Goal: Transaction & Acquisition: Purchase product/service

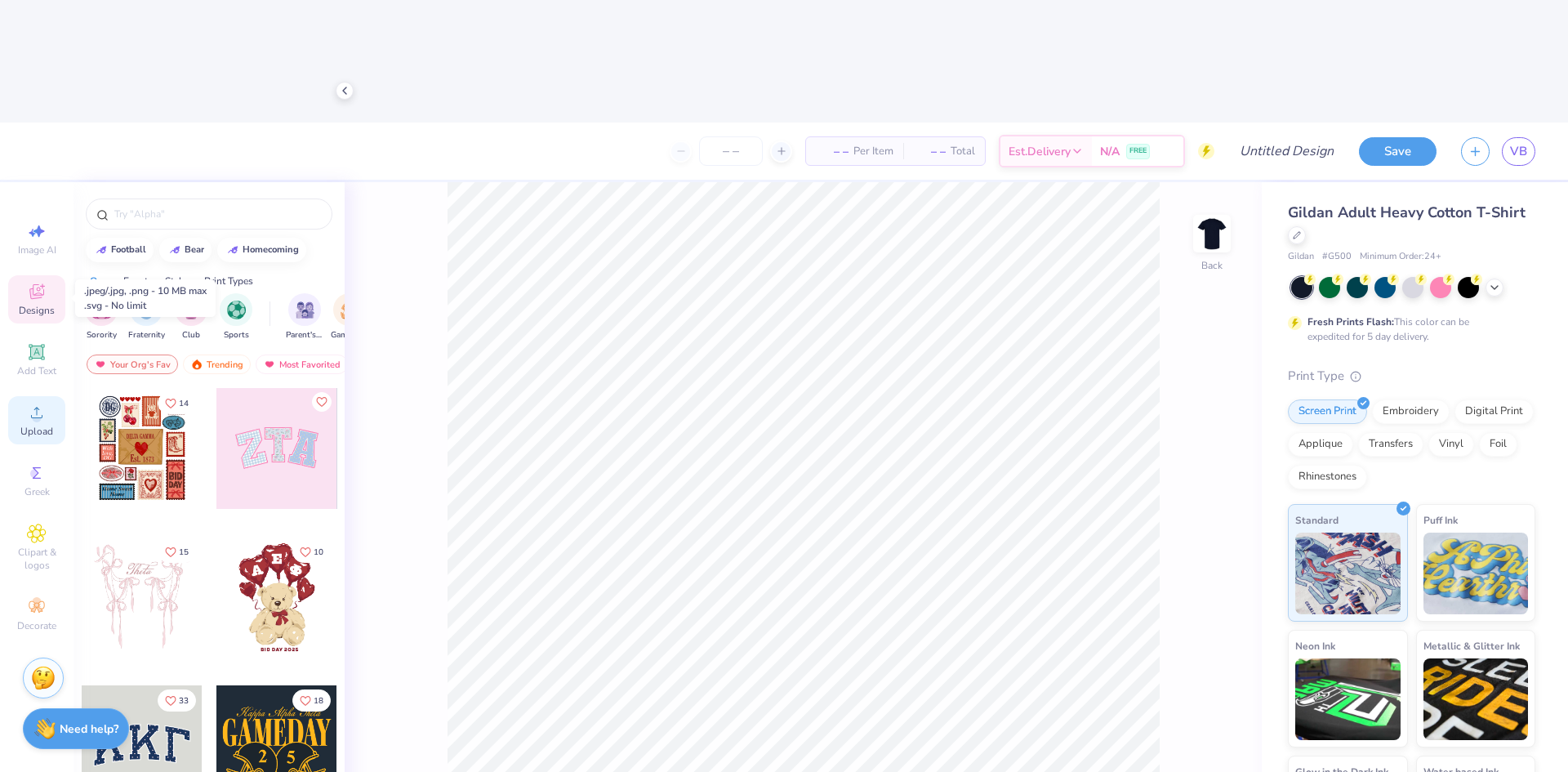
click at [34, 396] on div "Upload" at bounding box center [37, 420] width 57 height 49
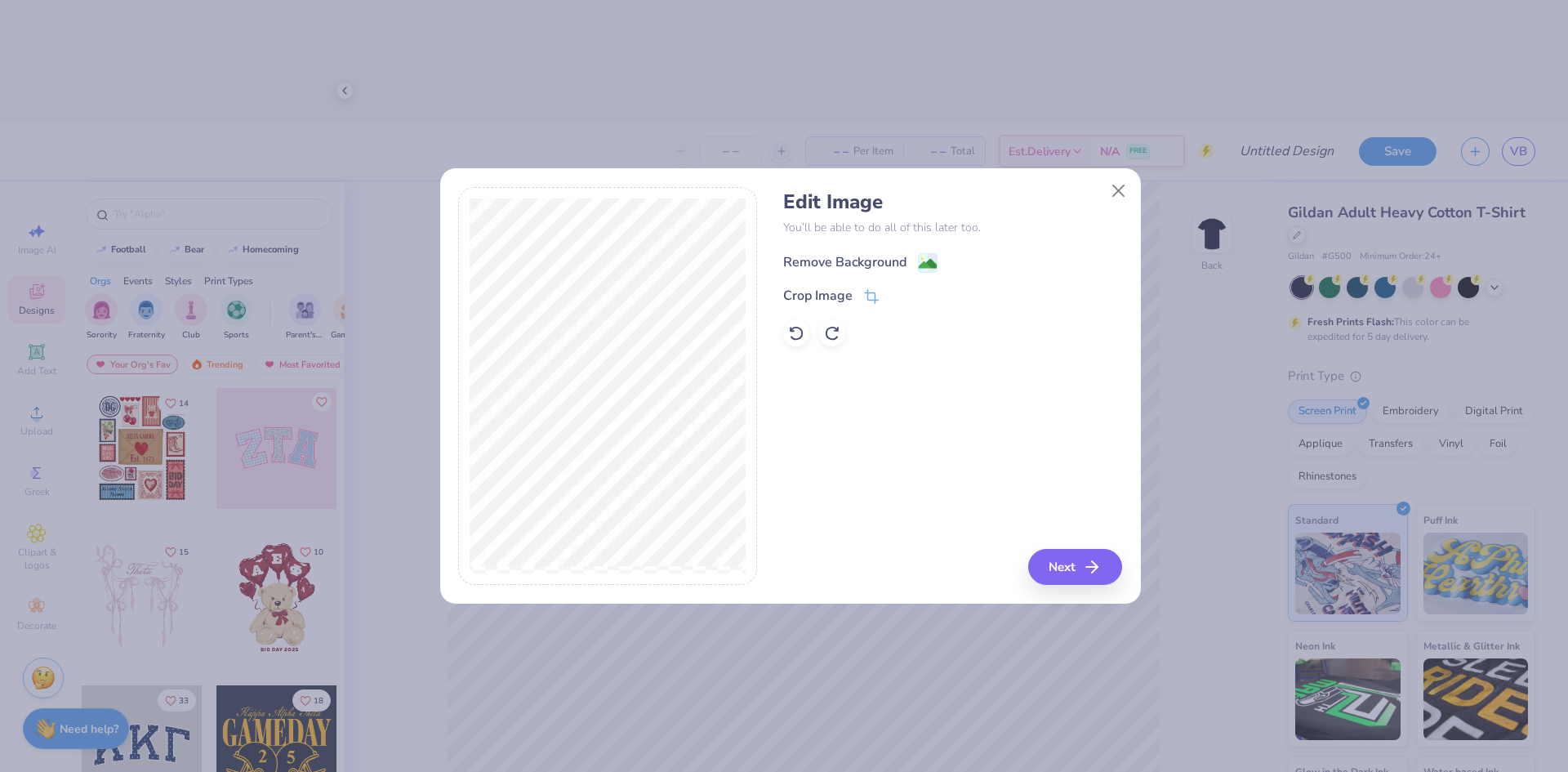
click at [866, 263] on div "Remove Background" at bounding box center [844, 261] width 123 height 19
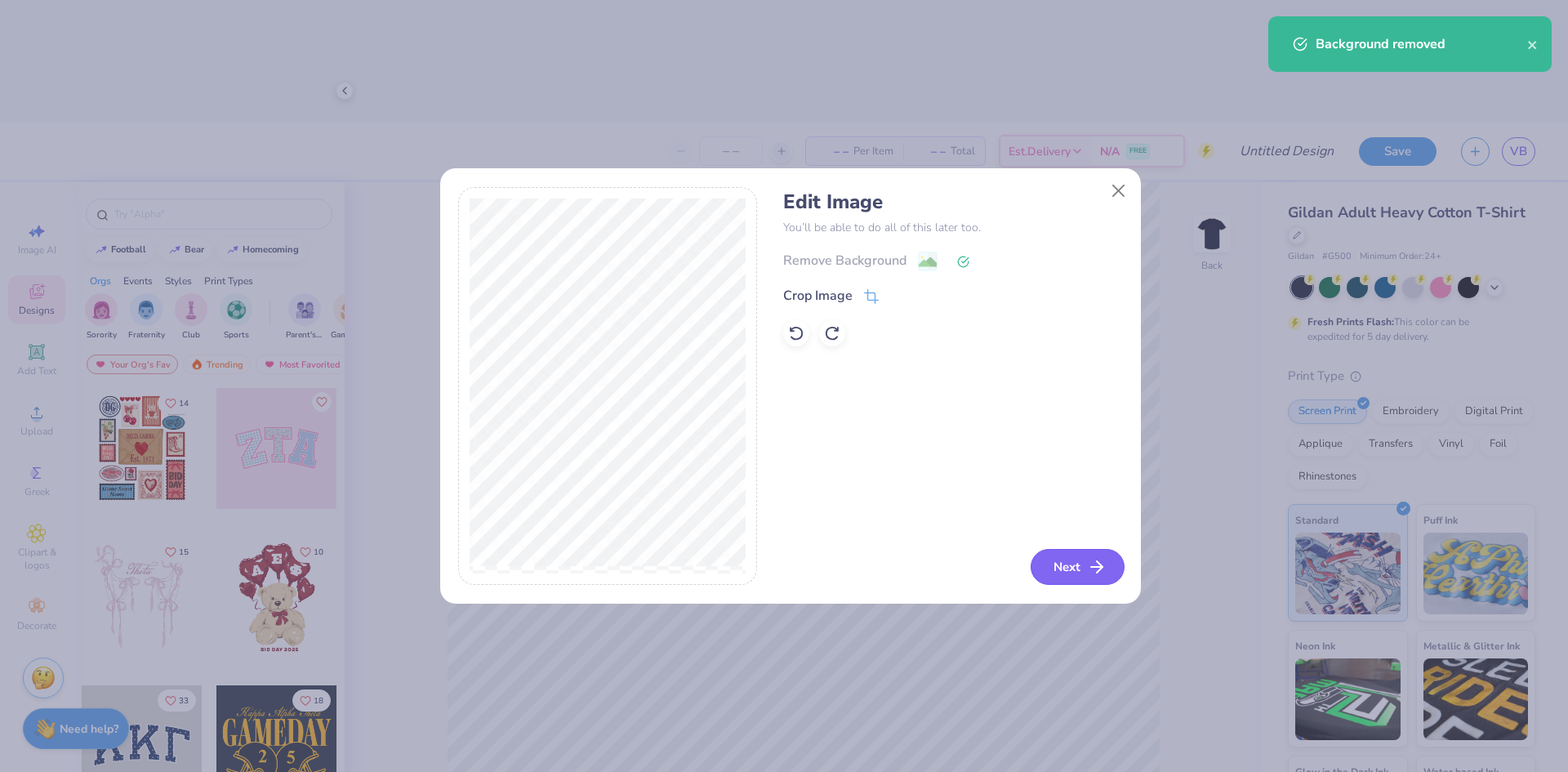
click at [1072, 569] on button "Next" at bounding box center [1078, 566] width 94 height 36
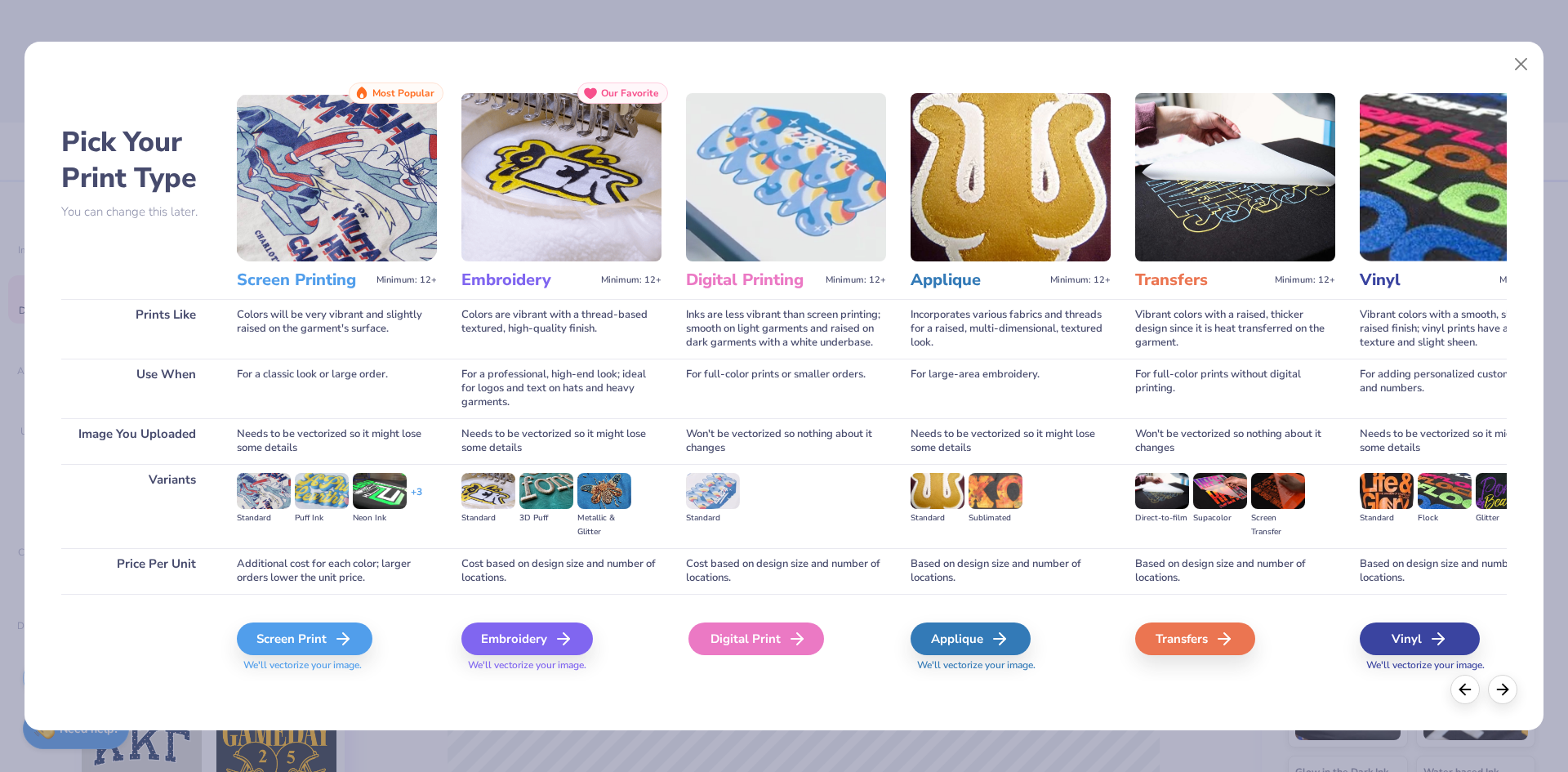
click at [755, 636] on div "Digital Print" at bounding box center [756, 638] width 136 height 33
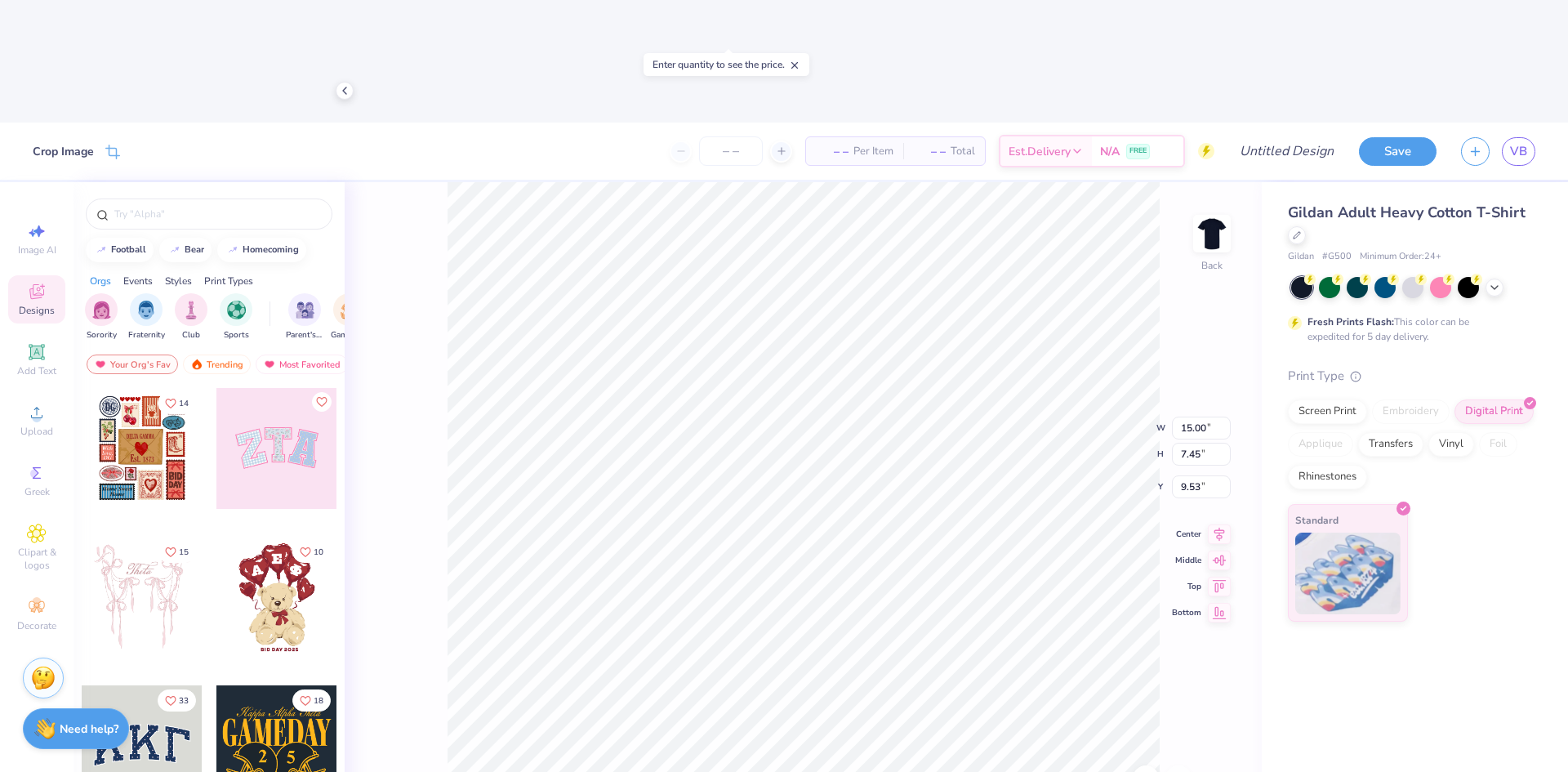
type input "7.41"
type input "3.68"
type input "1.66"
type input "5.42"
type input "2.69"
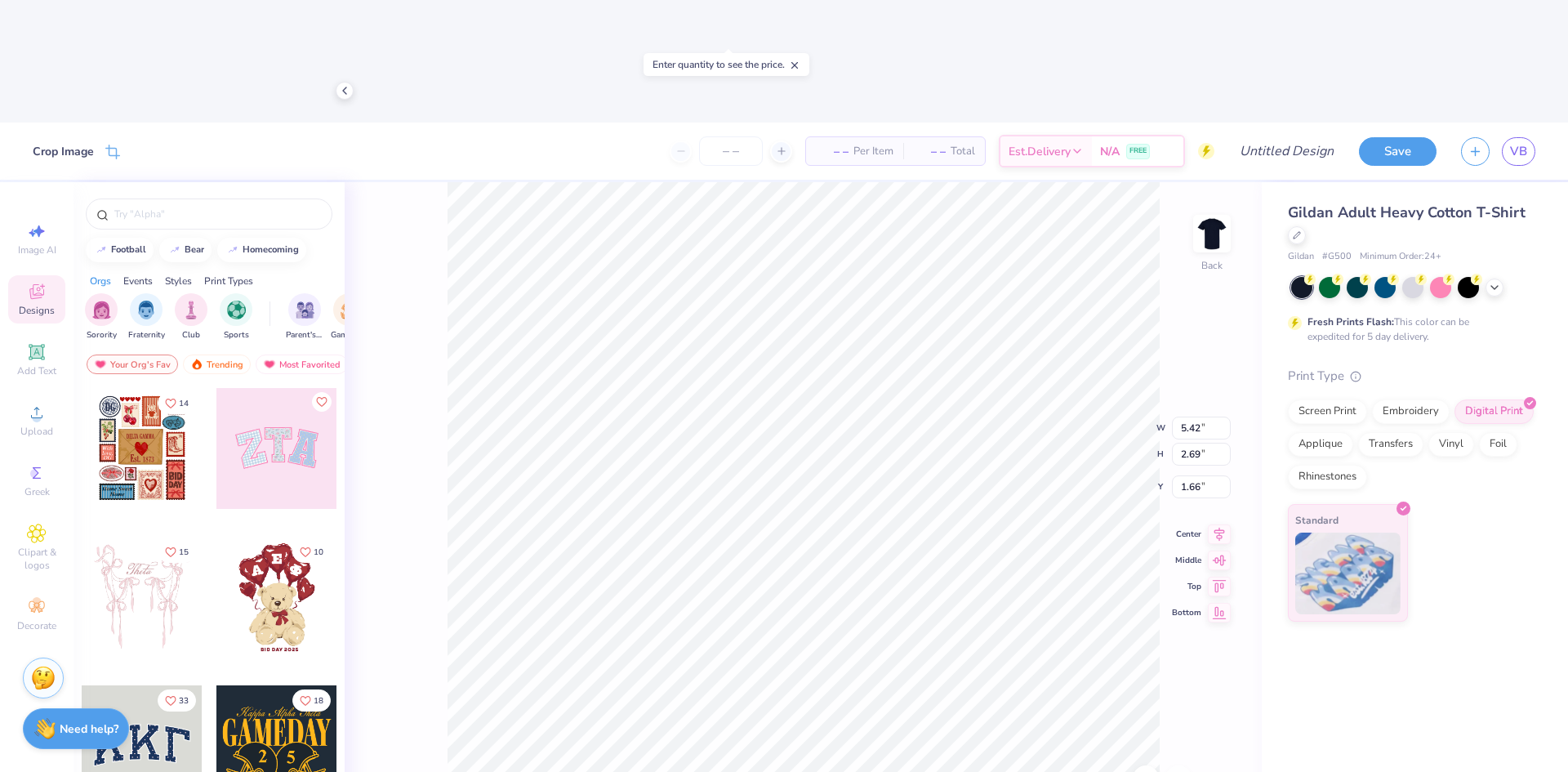
type input "3.00"
type input "4.91"
type input "2.44"
click at [1214, 201] on img at bounding box center [1212, 234] width 65 height 65
click at [41, 403] on icon at bounding box center [36, 412] width 19 height 19
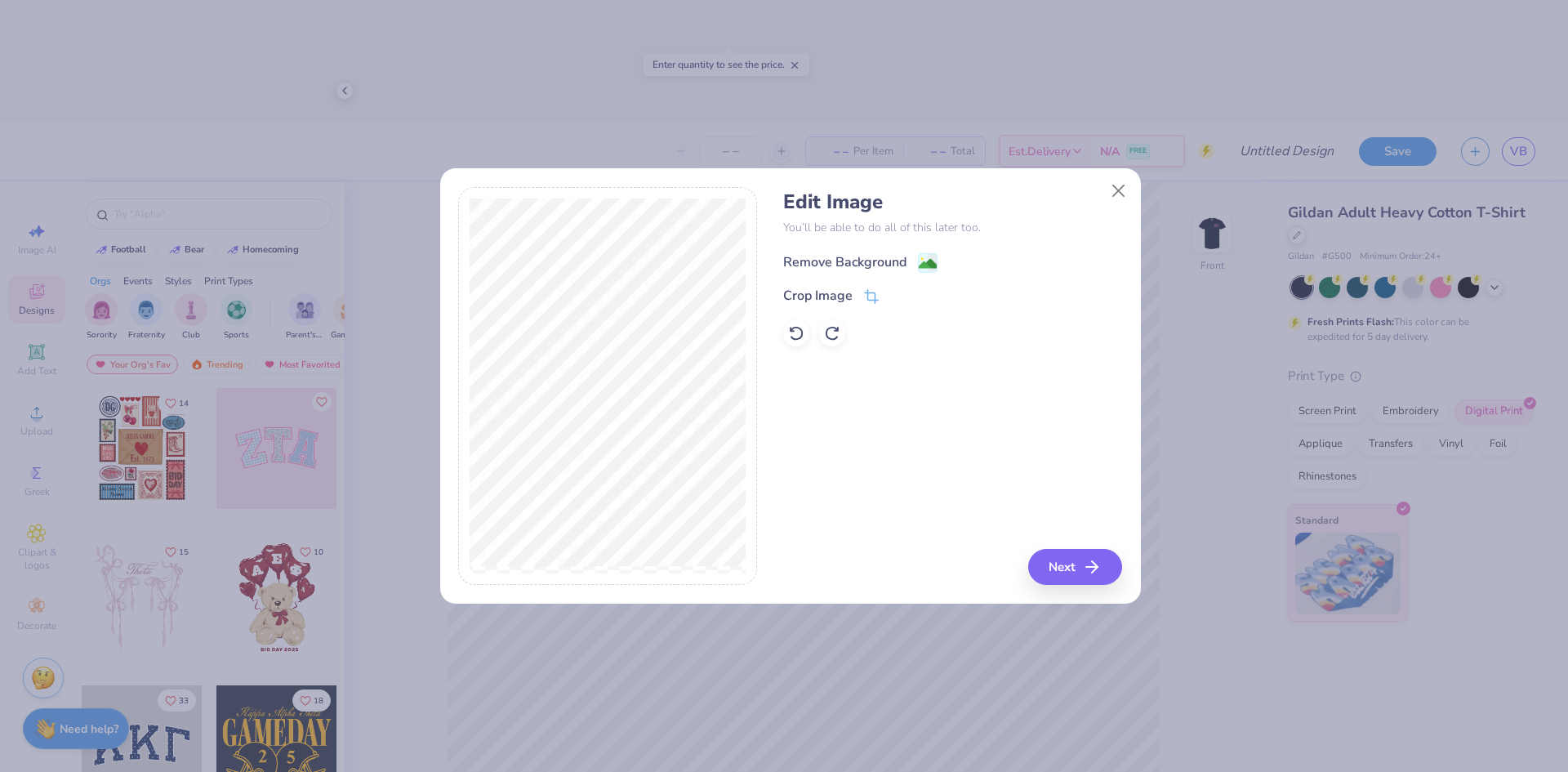
click at [859, 262] on div "Remove Background" at bounding box center [844, 261] width 123 height 19
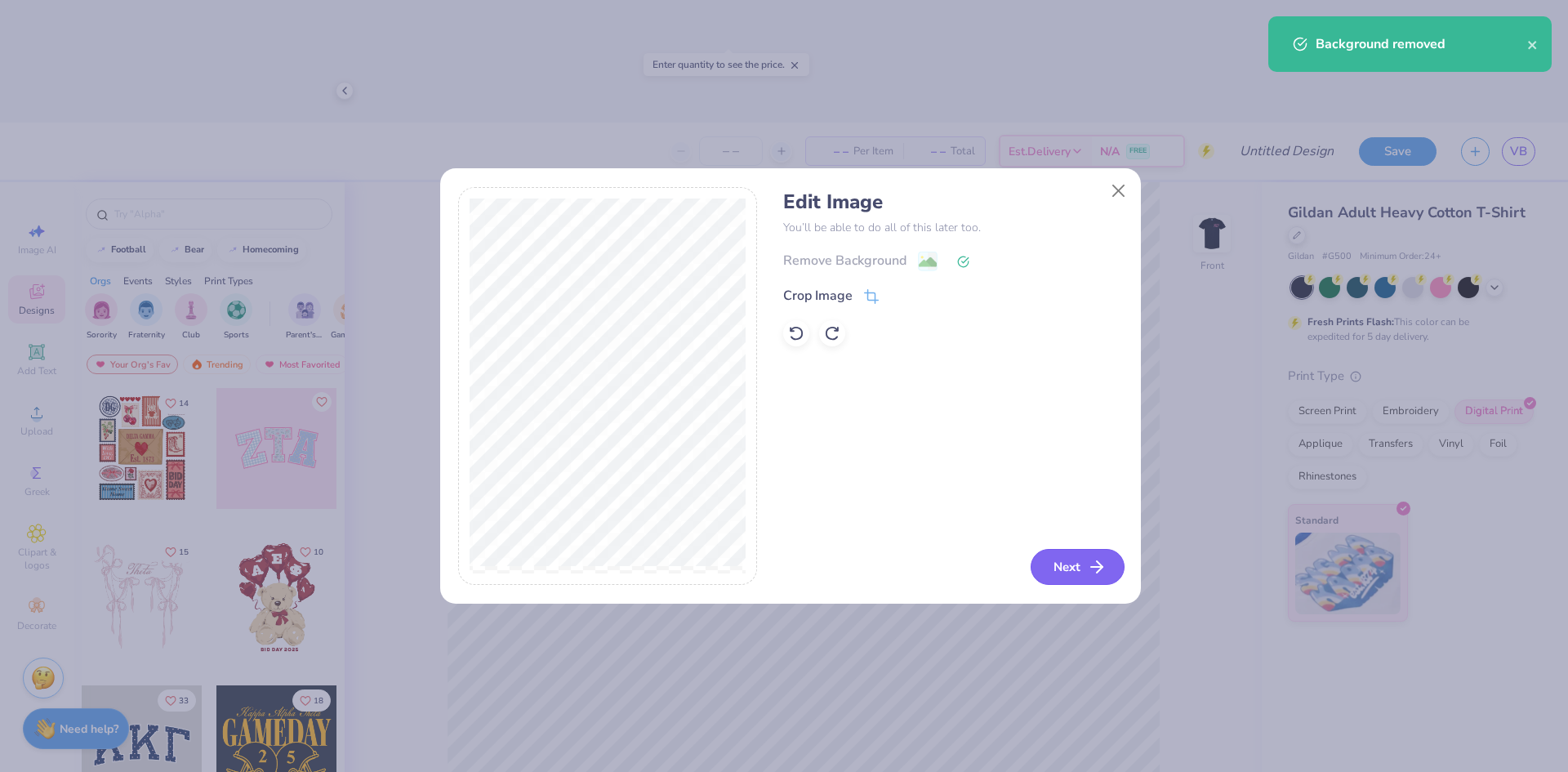
click at [1069, 569] on button "Next" at bounding box center [1078, 566] width 94 height 36
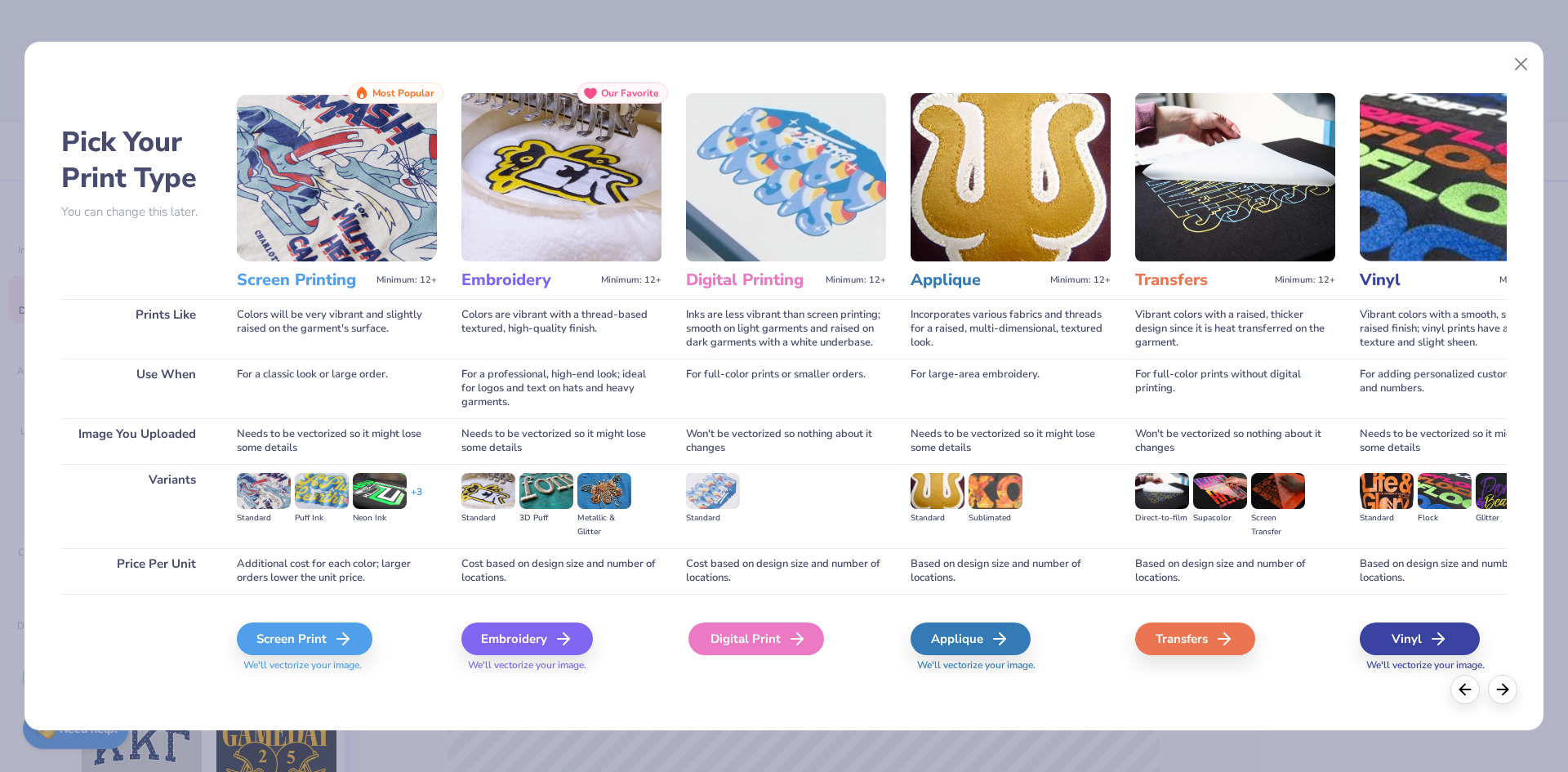
click at [738, 639] on div "Digital Print" at bounding box center [756, 638] width 136 height 33
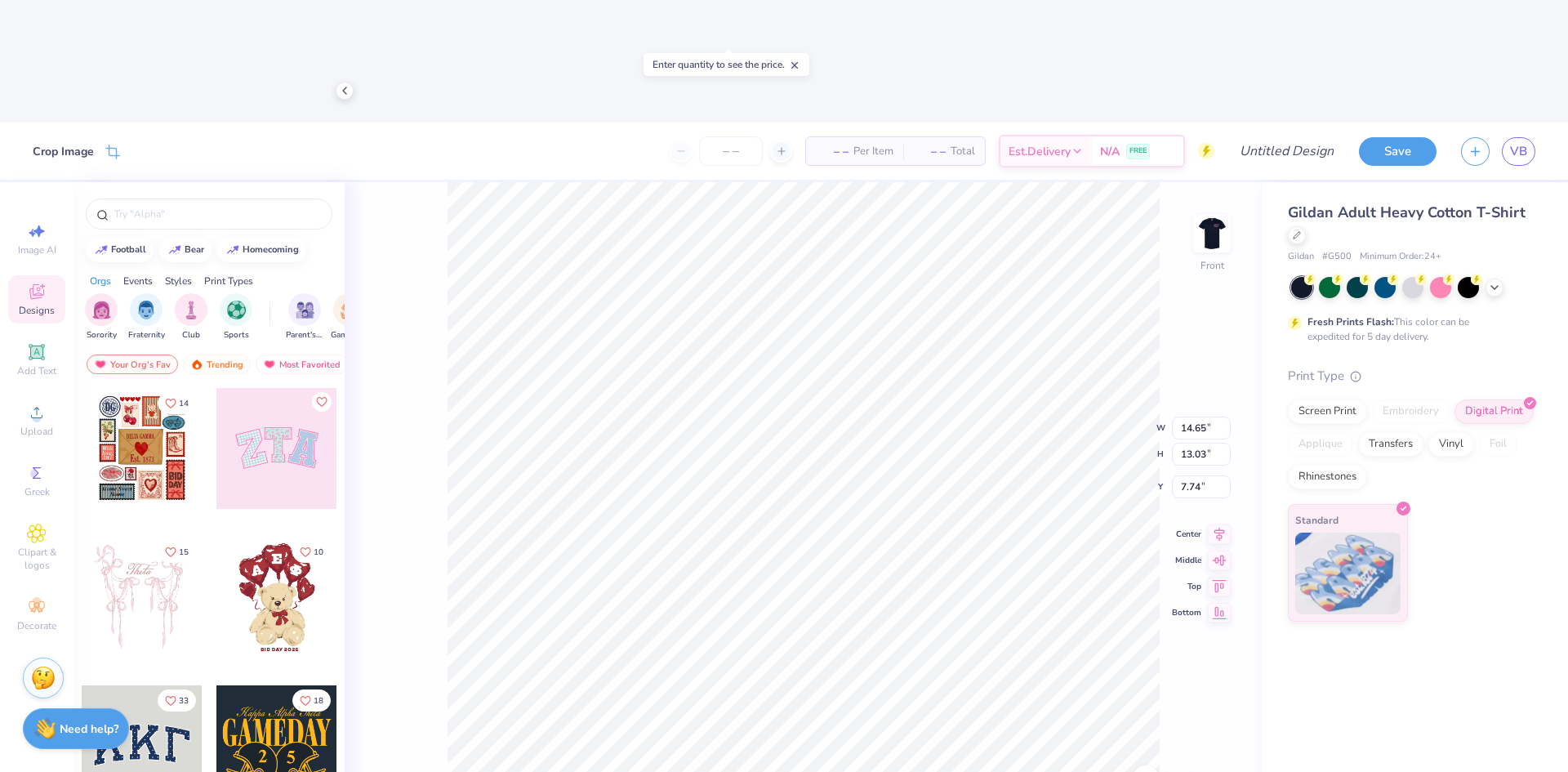
type input "12.86"
type input "11.44"
click at [1221, 524] on icon at bounding box center [1220, 531] width 11 height 14
click at [1223, 577] on icon at bounding box center [1220, 583] width 14 height 13
type input "3.00"
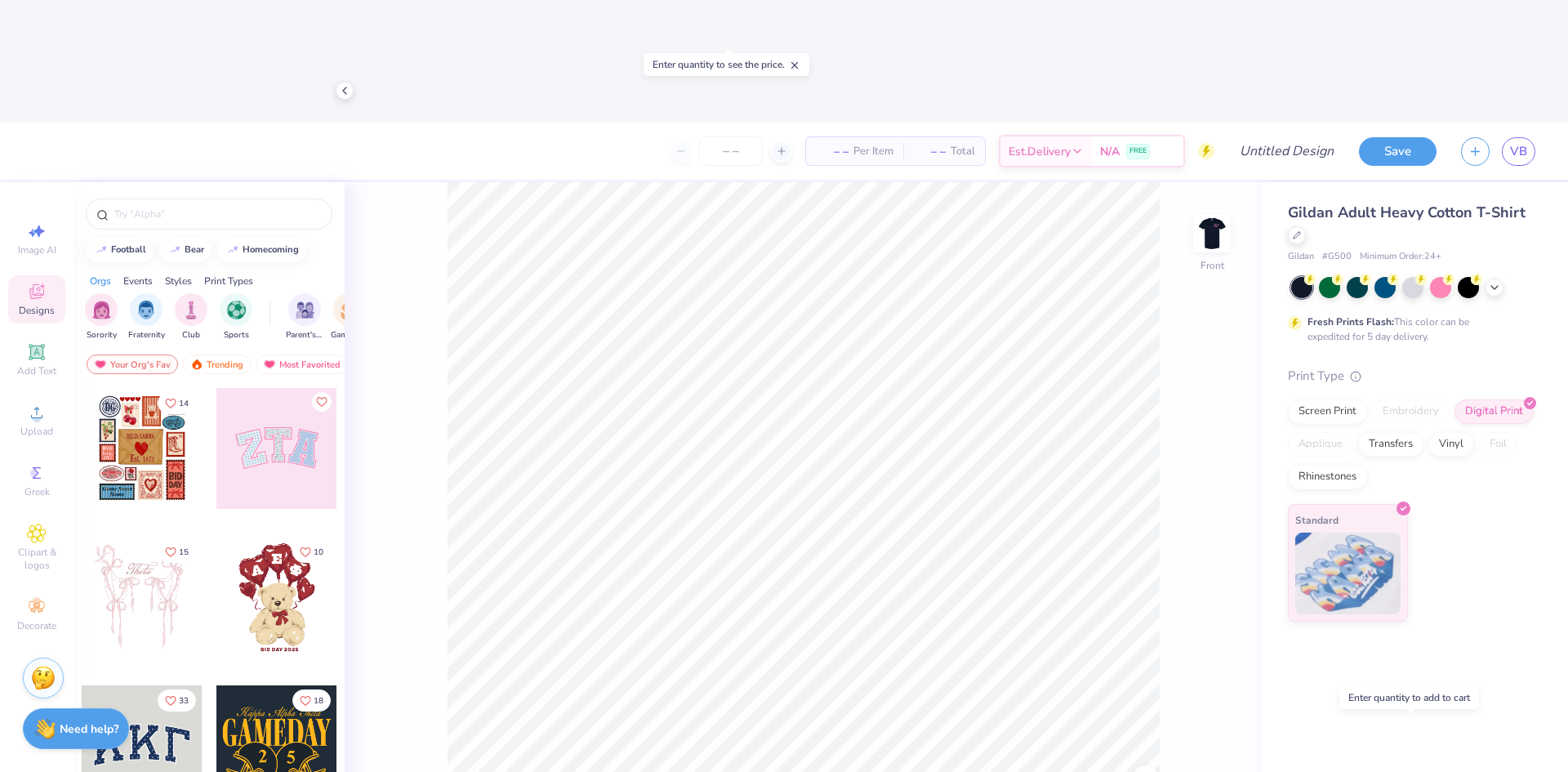
click at [735, 136] on input "number" at bounding box center [731, 151] width 64 height 29
type input "24"
click at [829, 143] on span "Per Item" at bounding box center [822, 152] width 40 height 17
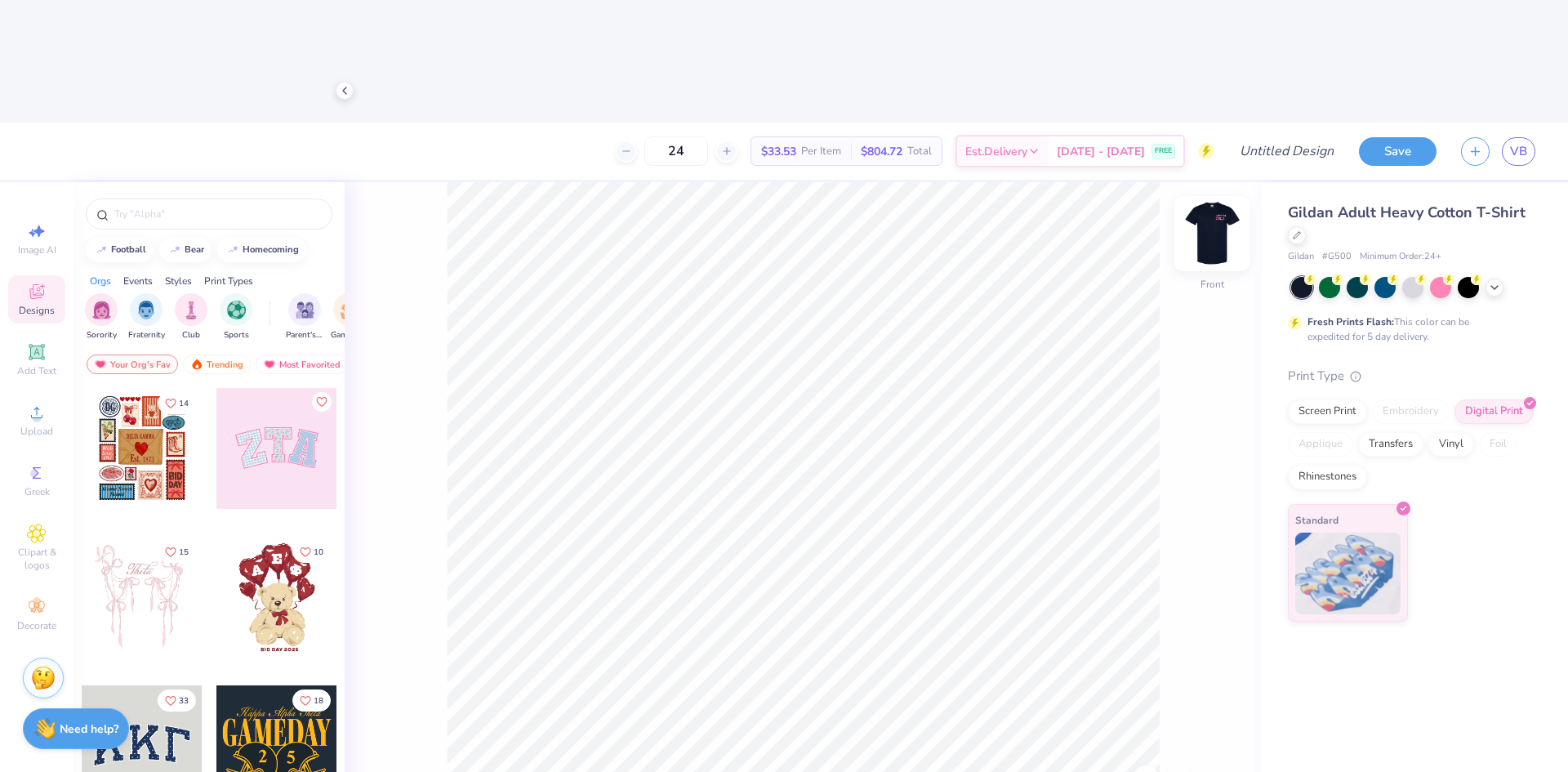
click at [1204, 201] on img at bounding box center [1212, 234] width 65 height 65
